Goal: Ask a question: Seek information or help from site administrators or community

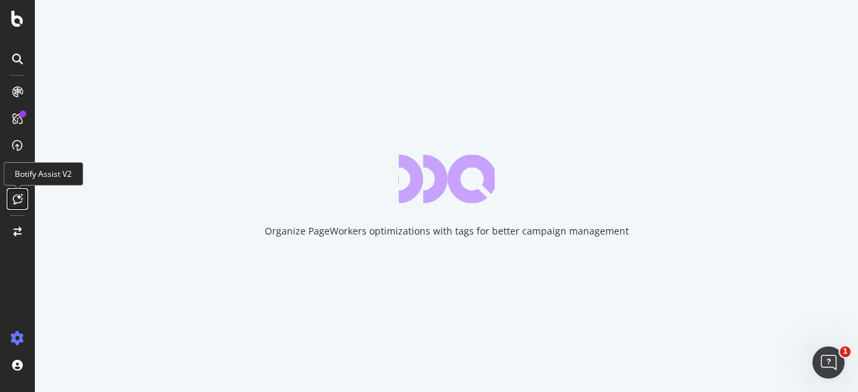
click at [16, 191] on div at bounding box center [17, 198] width 21 height 21
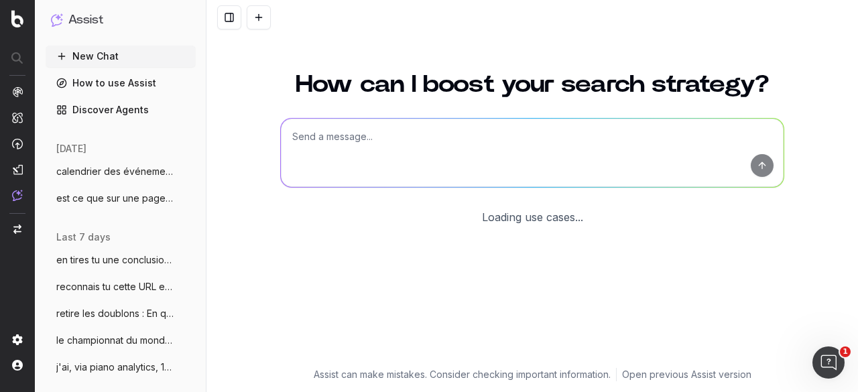
scroll to position [116, 0]
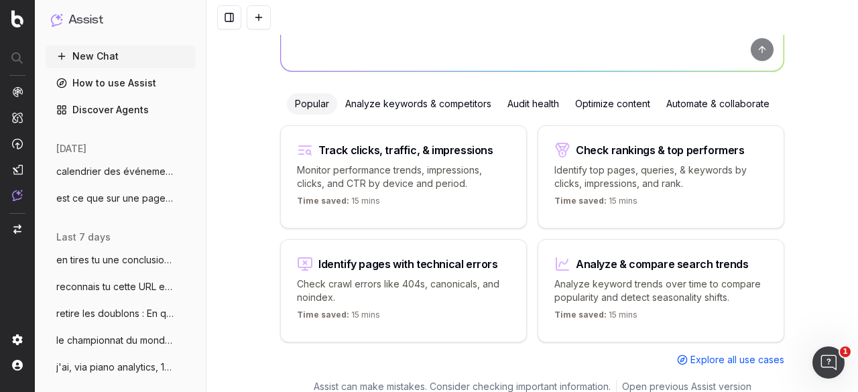
click at [113, 198] on span "est ce que sur une page on peut ajouter" at bounding box center [115, 198] width 118 height 13
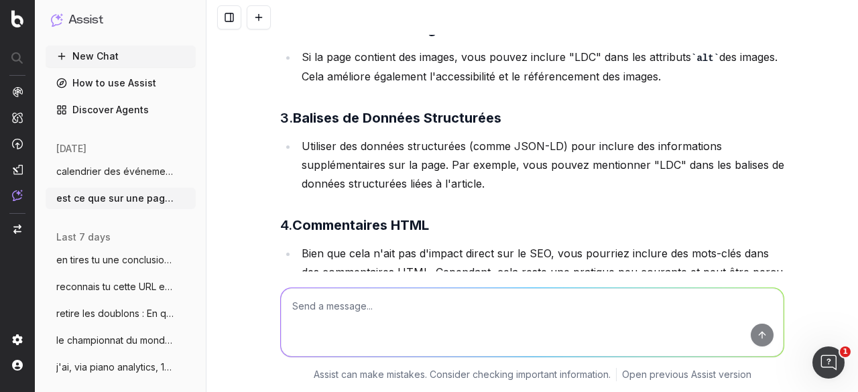
scroll to position [317, 0]
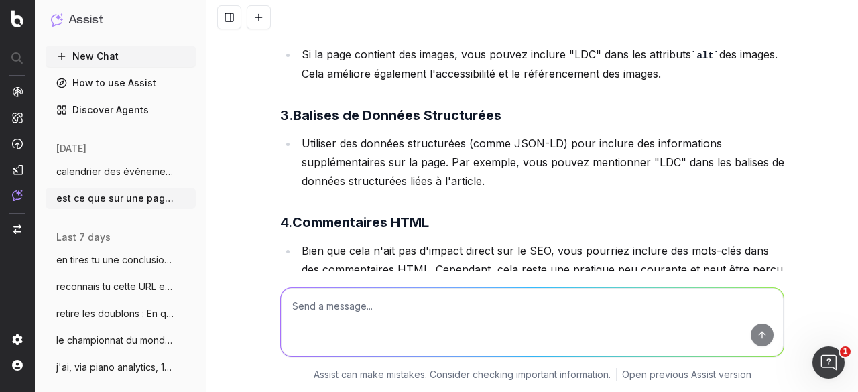
click at [100, 258] on span "en tires tu une conclusion ? page ID cli" at bounding box center [115, 259] width 118 height 13
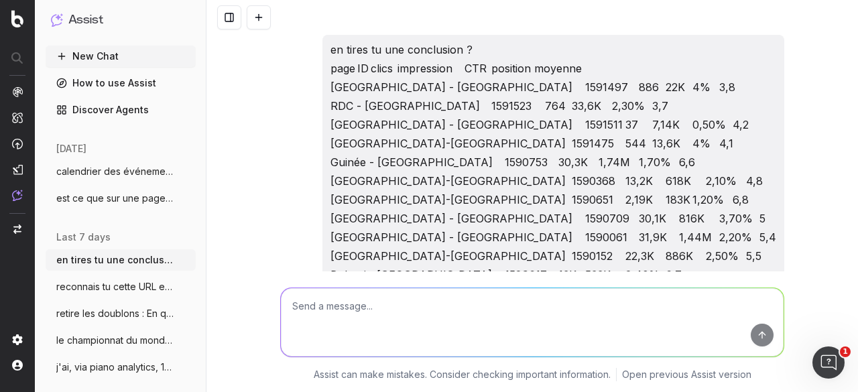
click at [115, 316] on span "retire les doublons : En quoi consiste" at bounding box center [115, 313] width 118 height 13
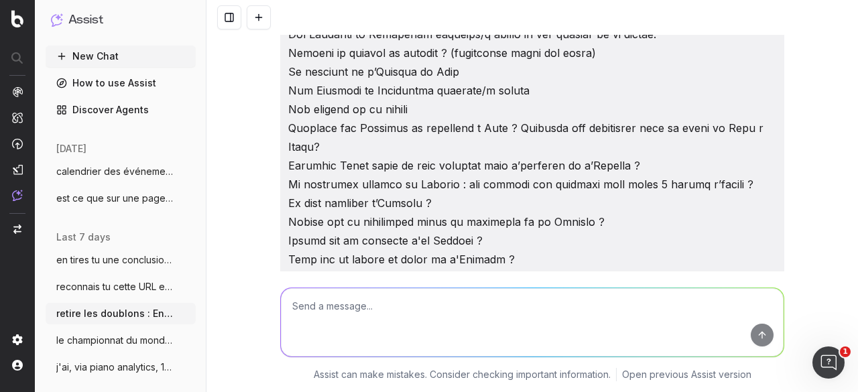
scroll to position [469, 0]
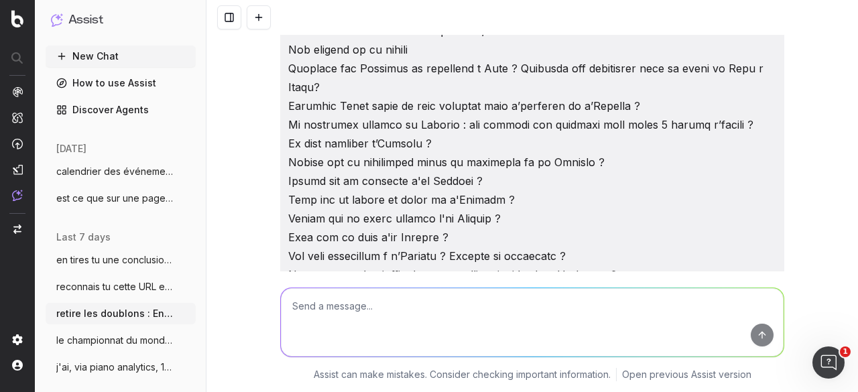
click at [111, 204] on span "est ce que sur une page on peut ajouter" at bounding box center [115, 198] width 118 height 13
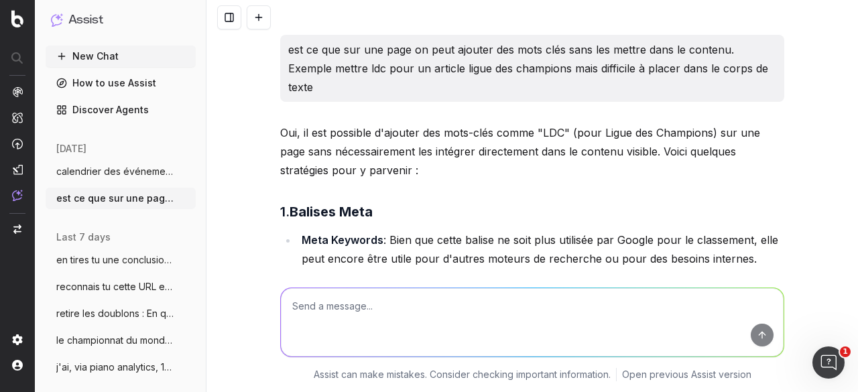
click at [83, 173] on span "calendrier des événements du mois d'octo" at bounding box center [115, 171] width 118 height 13
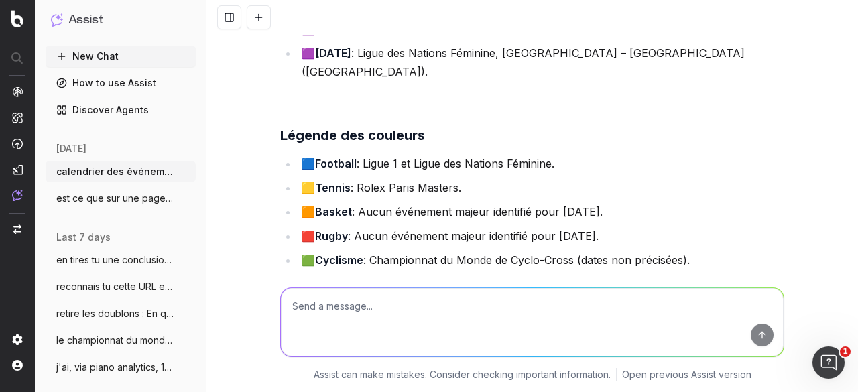
scroll to position [3218, 0]
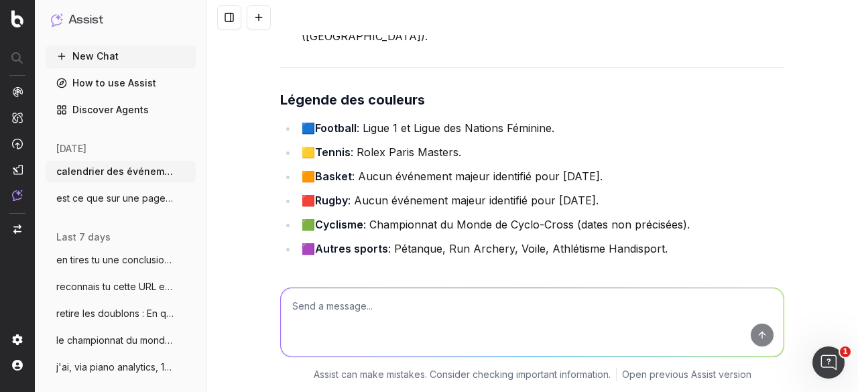
click at [84, 262] on span "en tires tu une conclusion ? page ID cli" at bounding box center [115, 259] width 118 height 13
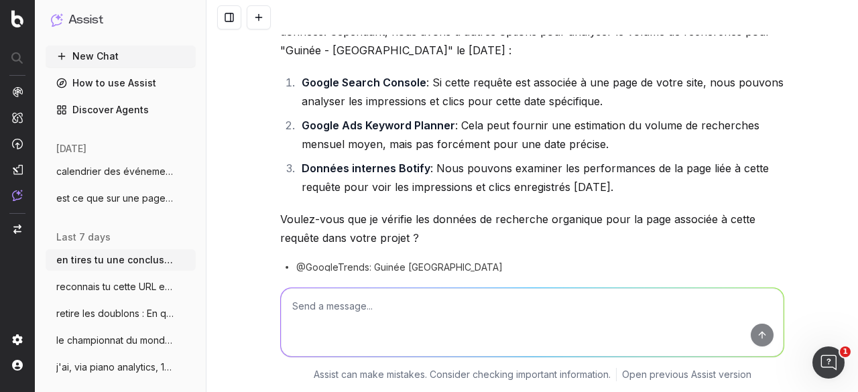
click at [89, 284] on span "reconnais tu cette URL et le contenu htt" at bounding box center [115, 286] width 118 height 13
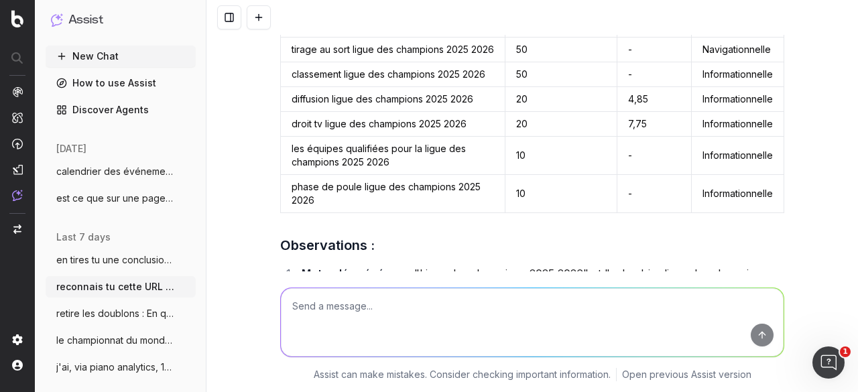
scroll to position [10553, 0]
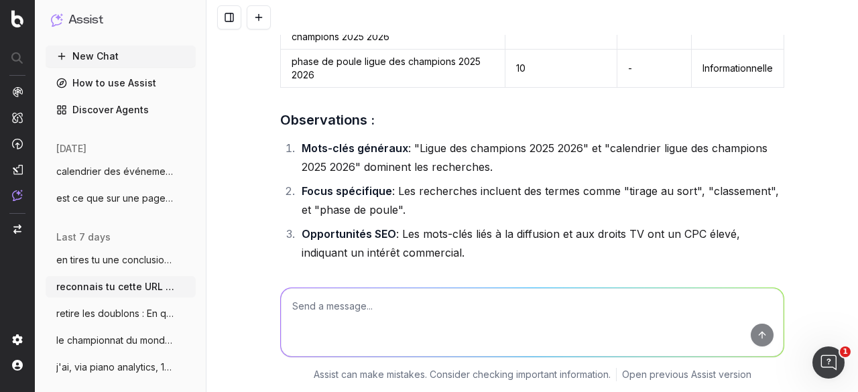
click at [436, 300] on textarea at bounding box center [532, 322] width 503 height 68
paste textarea "Championnats du monde d'athlétisme"
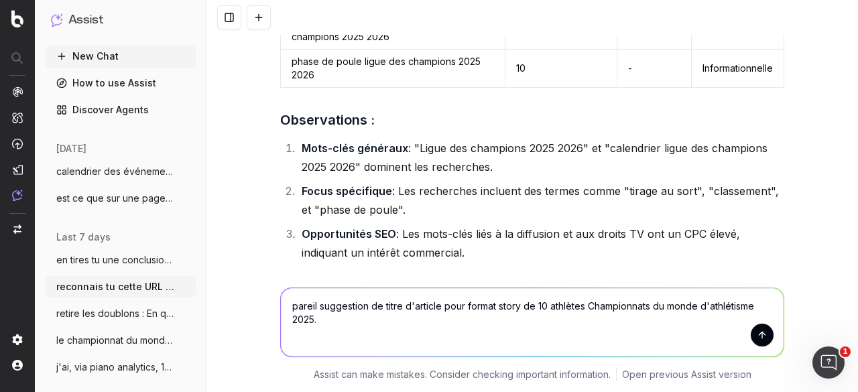
click at [518, 306] on textarea "pareil suggestion de titre d'article pour format story de 10 athlètes Championn…" at bounding box center [532, 322] width 503 height 68
click at [642, 306] on textarea "pareil suggestion de titre d'article pour format story, présentation de 10 athl…" at bounding box center [532, 322] width 503 height 68
type textarea "pareil suggestion de titre d'article pour format story, présentation de 10 athl…"
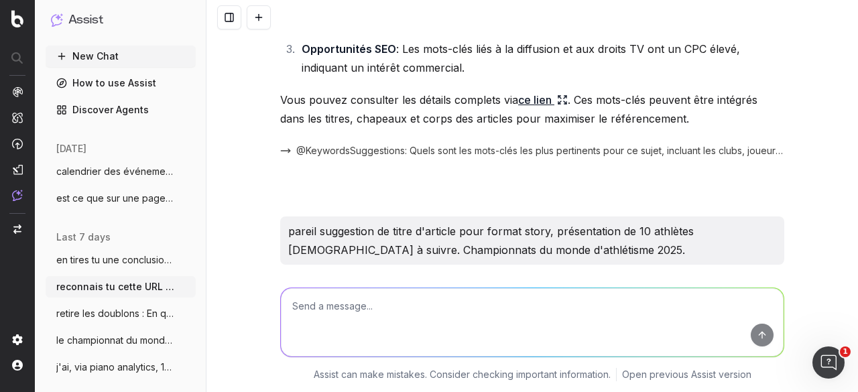
scroll to position [10784, 0]
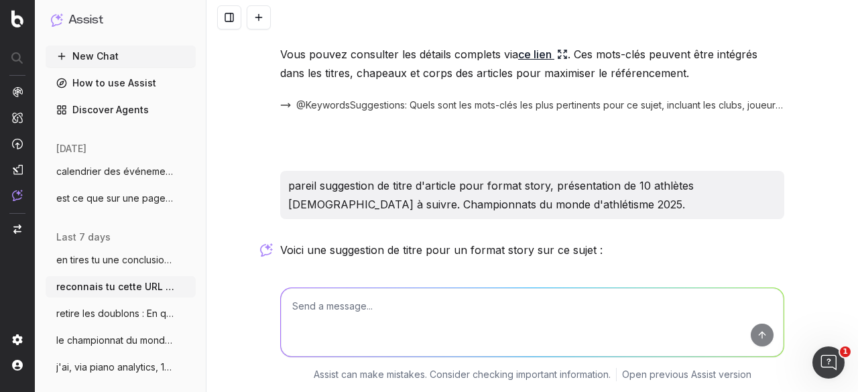
click at [390, 327] on textarea at bounding box center [532, 322] width 503 height 68
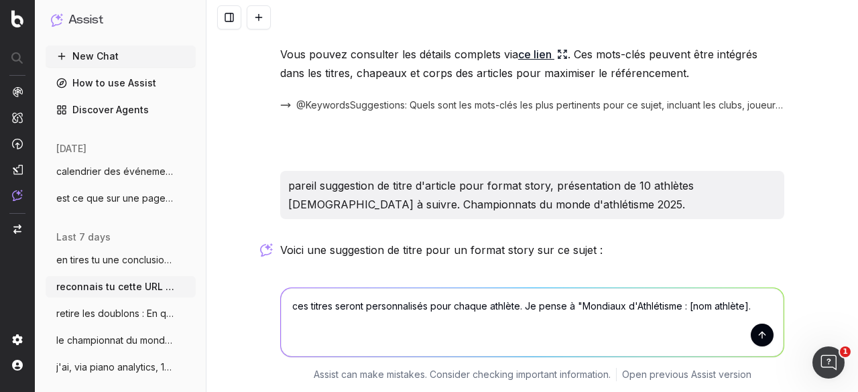
type textarea "ces titres seront personnalisés pour chaque athlète. Je pense à "Mondiaux d'Ath…"
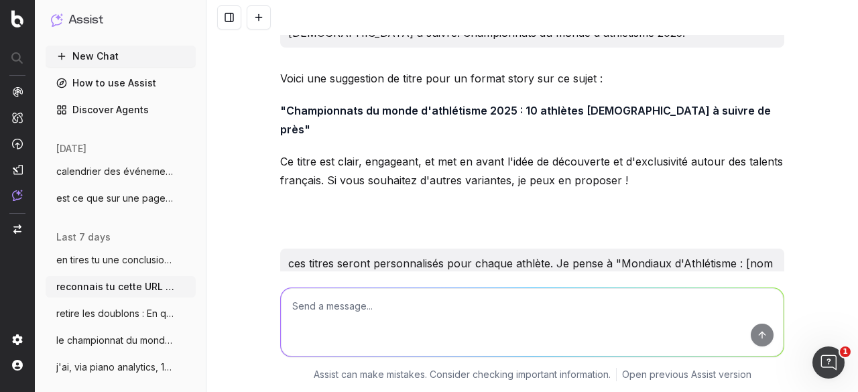
scroll to position [11312, 0]
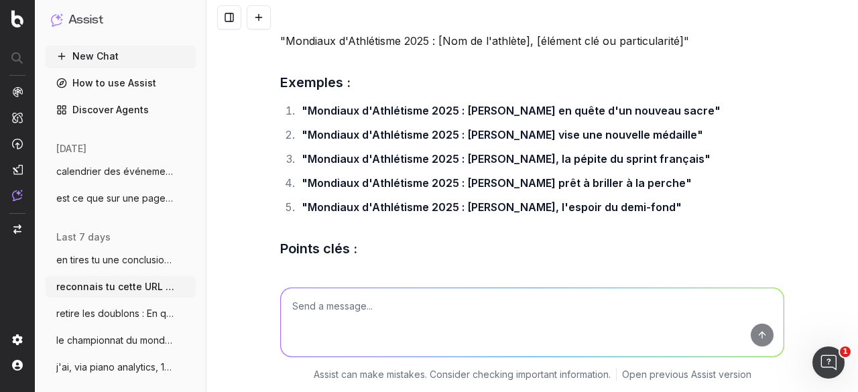
drag, startPoint x: 389, startPoint y: 168, endPoint x: 502, endPoint y: 166, distance: 113.3
click at [502, 310] on li "Mots-clés SEO : "Mondiaux d'Athlétisme 2025", "[Nom de l'athlète]", "[disciplin…" at bounding box center [541, 319] width 487 height 19
copy li "Mondiaux d'Athlétisme"
click at [368, 310] on textarea at bounding box center [532, 322] width 503 height 68
paste textarea "Mondiaux d'Athlétisme"
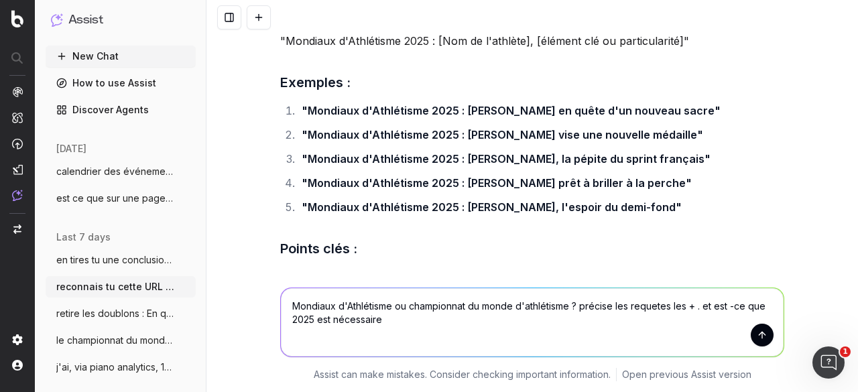
type textarea "Mondiaux d'Athlétisme ou championnat du monde d'athlétisme ? précise les requet…"
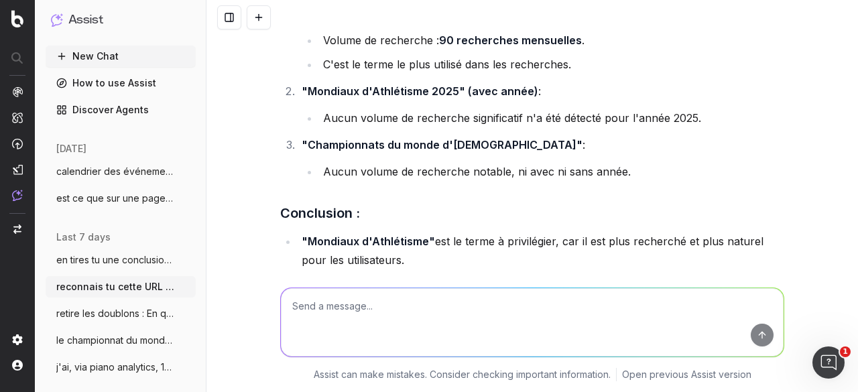
scroll to position [11862, 0]
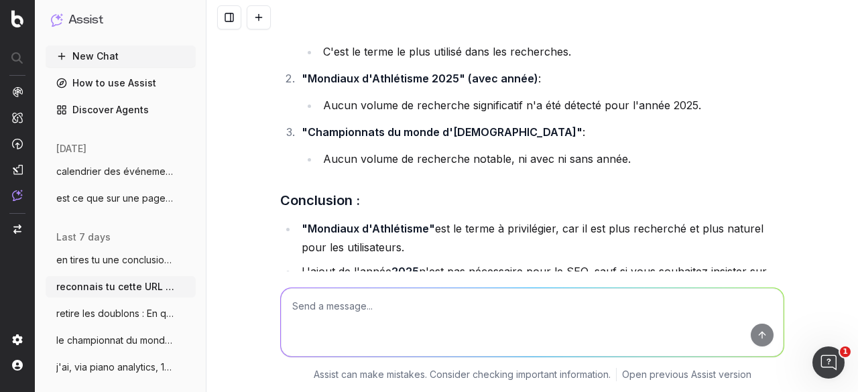
click at [485, 313] on link "ce lien" at bounding box center [494, 322] width 50 height 19
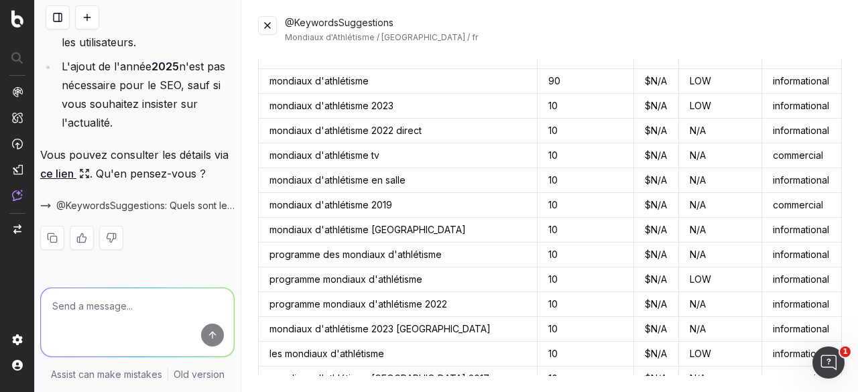
scroll to position [0, 0]
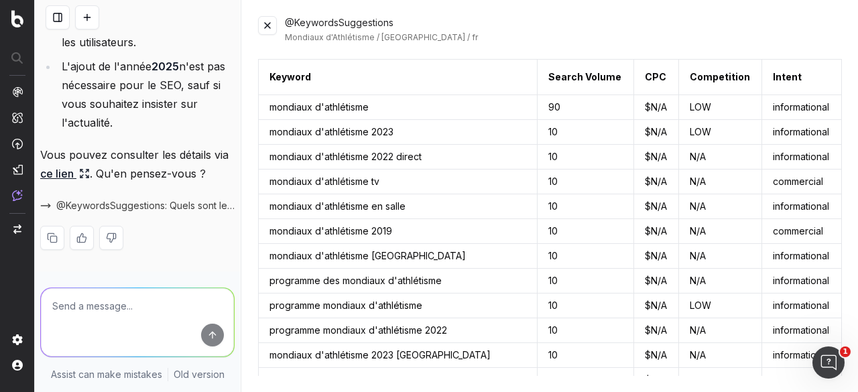
click at [270, 26] on button at bounding box center [267, 25] width 19 height 19
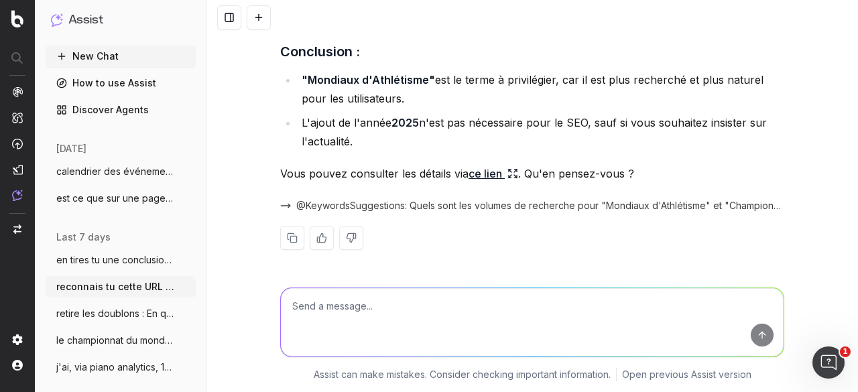
scroll to position [11862, 0]
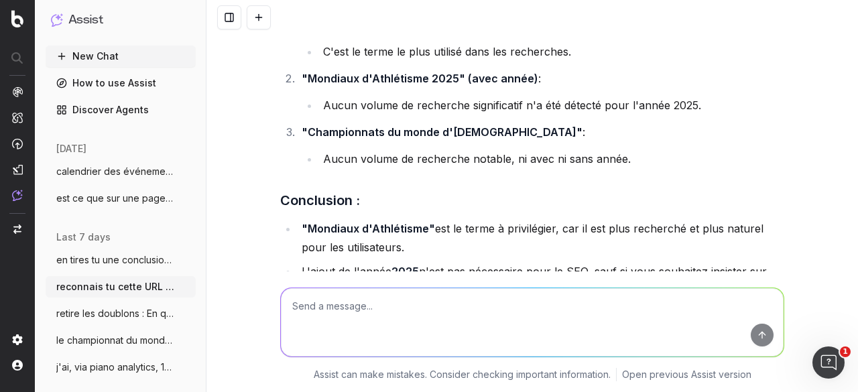
click at [306, 348] on span "@KeywordsSuggestions: Quels sont les volumes de recherche pour "Mondiaux d'Athl…" at bounding box center [540, 354] width 488 height 13
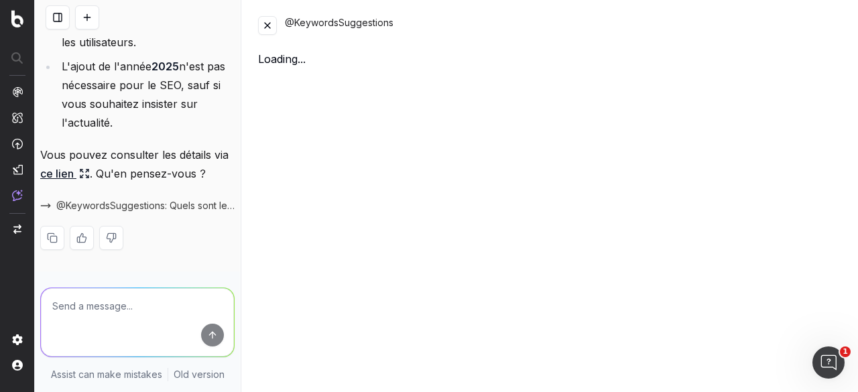
scroll to position [21700, 0]
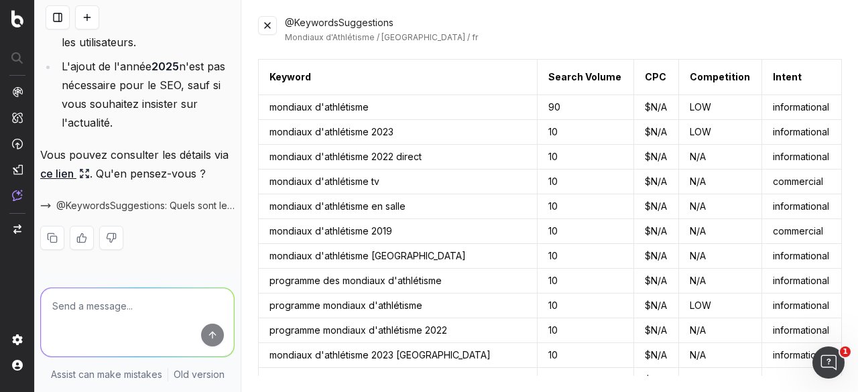
click at [268, 19] on button at bounding box center [267, 25] width 19 height 19
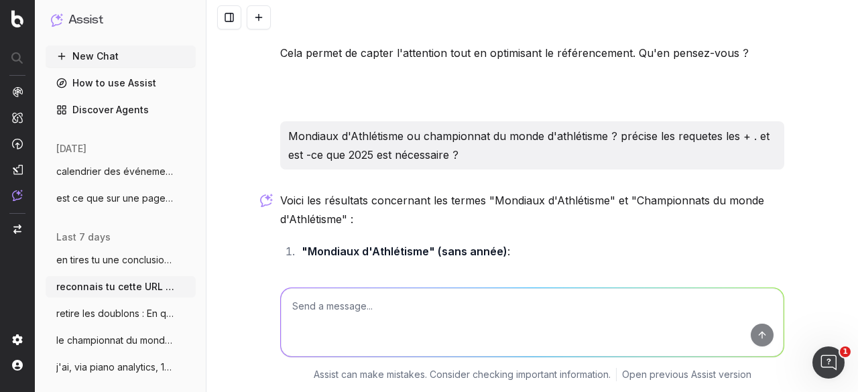
scroll to position [11594, 0]
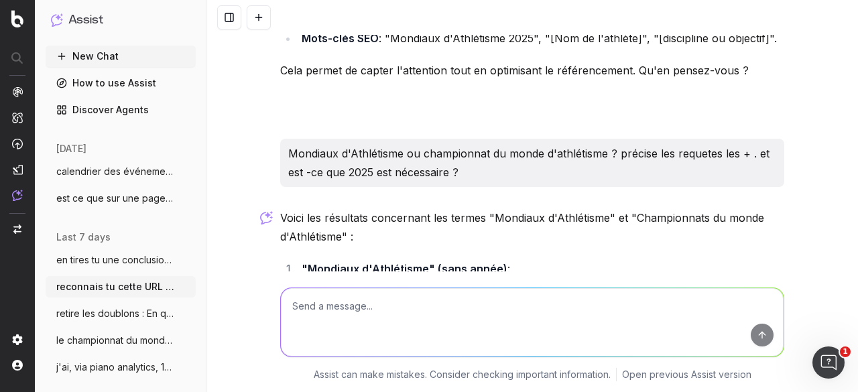
click at [351, 325] on textarea at bounding box center [532, 322] width 503 height 68
type textarea "tu recherches sur quoi ?"
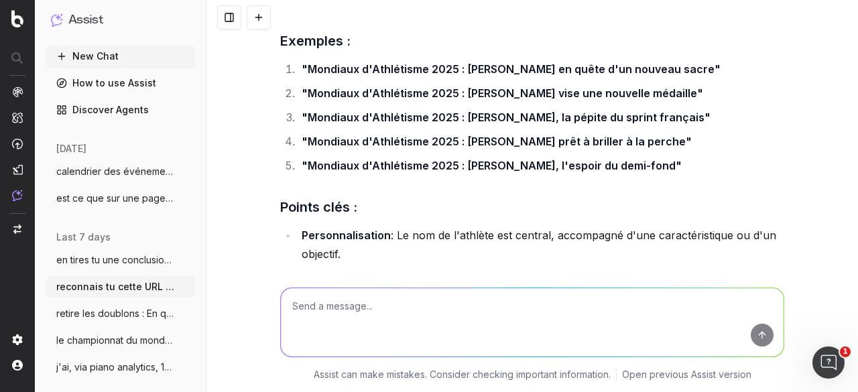
scroll to position [11258, 0]
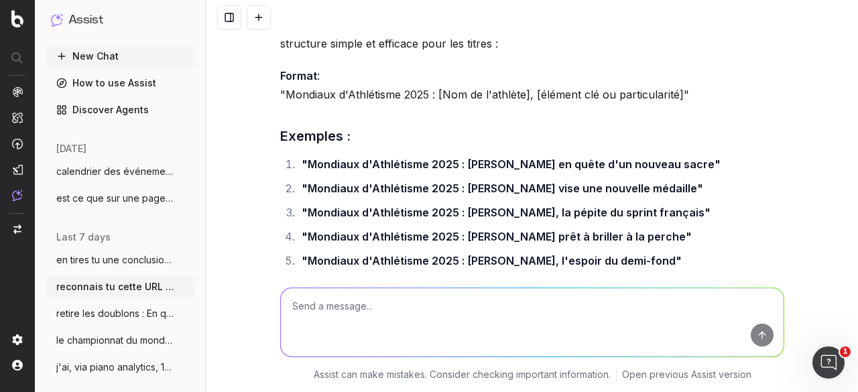
drag, startPoint x: 548, startPoint y: 223, endPoint x: 703, endPoint y: 222, distance: 155.5
click at [703, 364] on li "Mots-clés SEO : "Mondiaux d'Athlétisme 2025", "[Nom de l'athlète]", "[disciplin…" at bounding box center [541, 373] width 487 height 19
copy li "[Nom de l'athlète]", "[discipline"
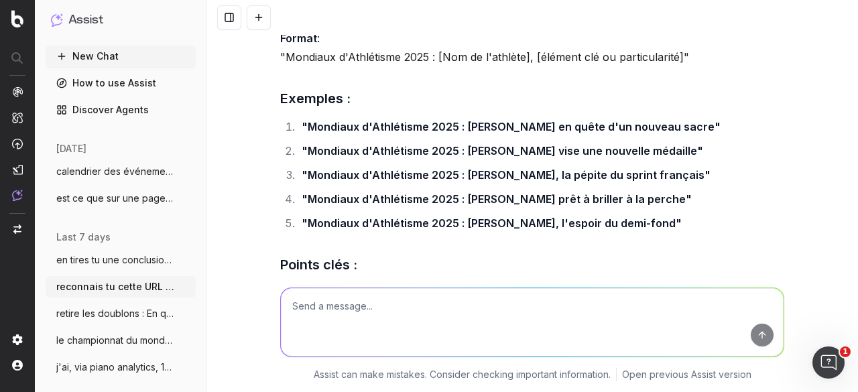
scroll to position [11325, 0]
